Goal: Task Accomplishment & Management: Use online tool/utility

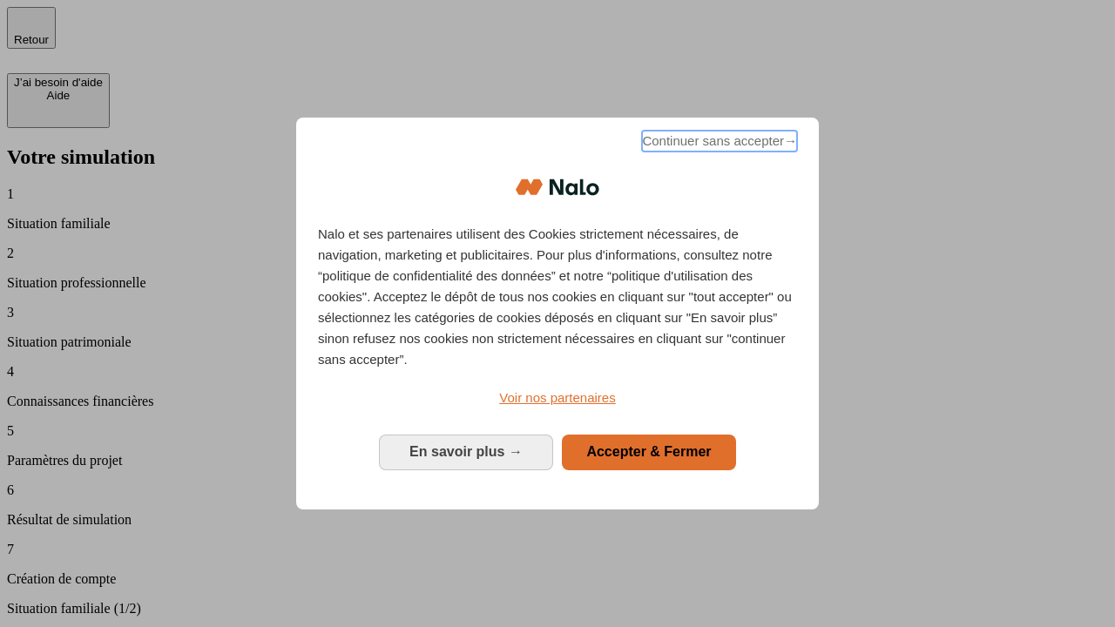
click at [718, 144] on span "Continuer sans accepter →" at bounding box center [719, 141] width 155 height 21
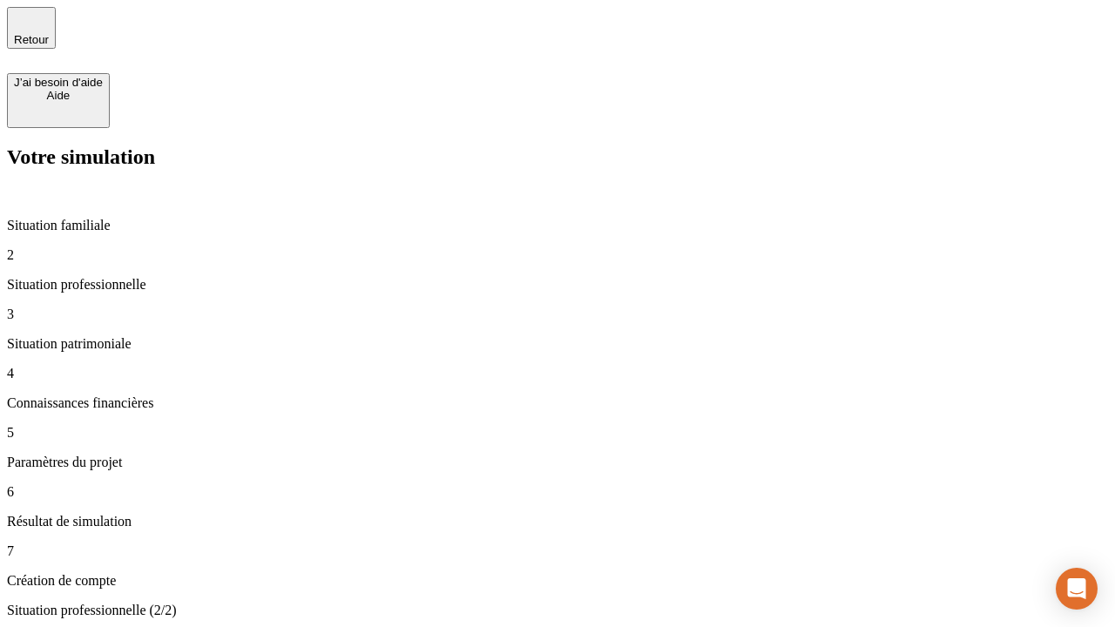
type input "30 000"
type input "0"
type input "1 000"
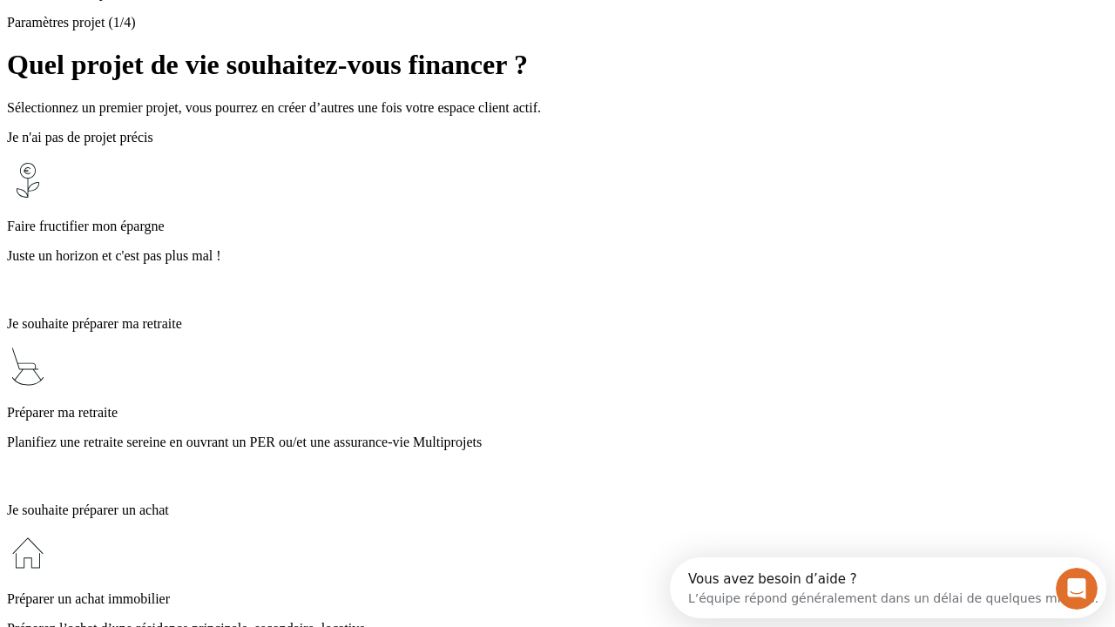
scroll to position [16, 0]
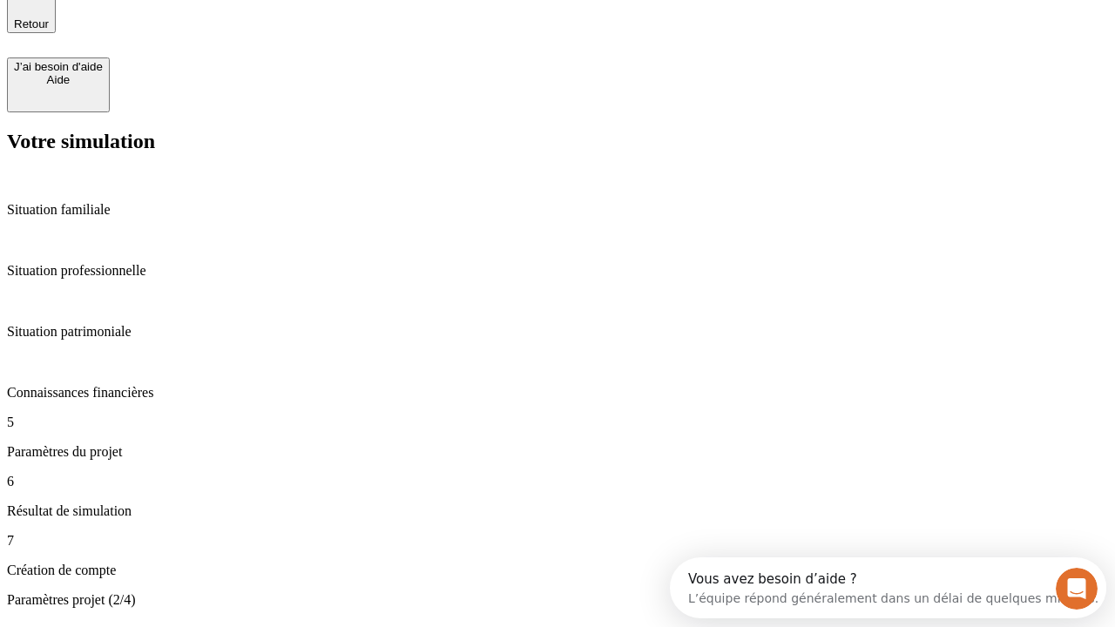
type input "40"
type input "200 000"
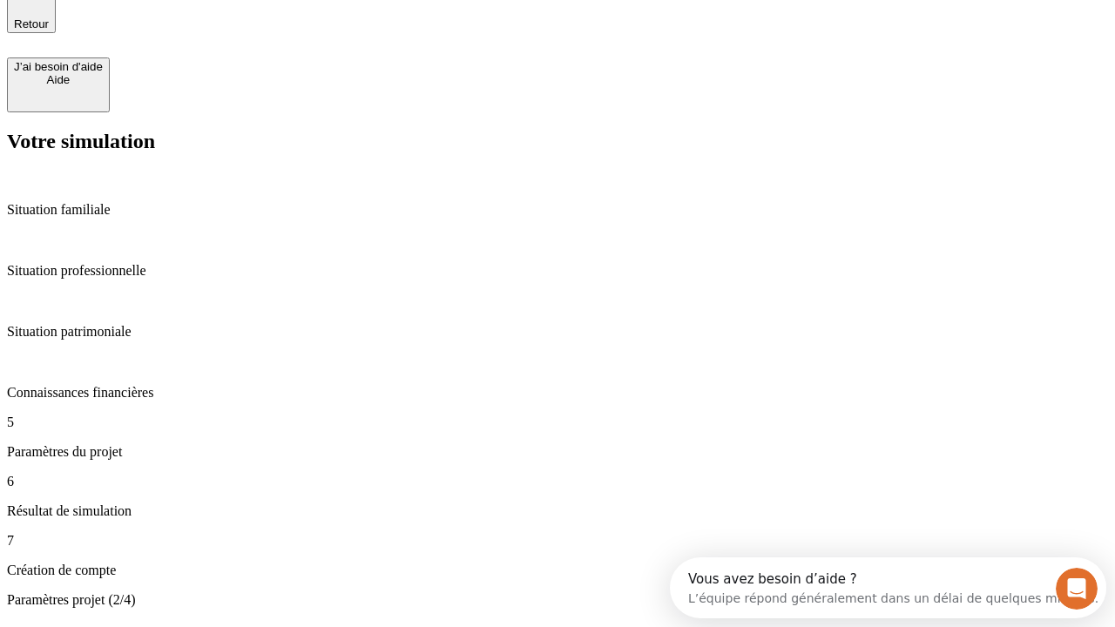
type input "640"
